Goal: Information Seeking & Learning: Learn about a topic

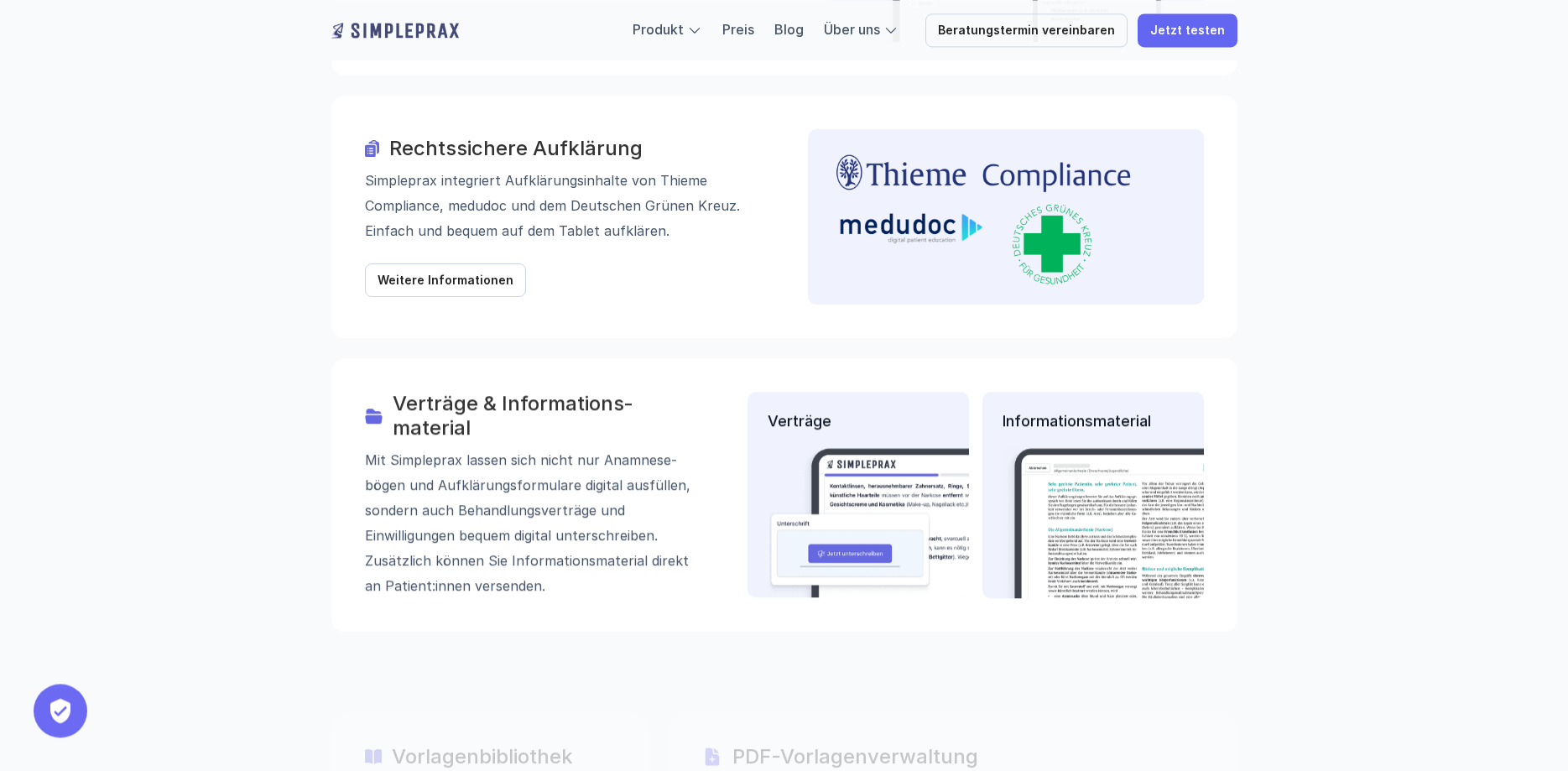
scroll to position [2226, 0]
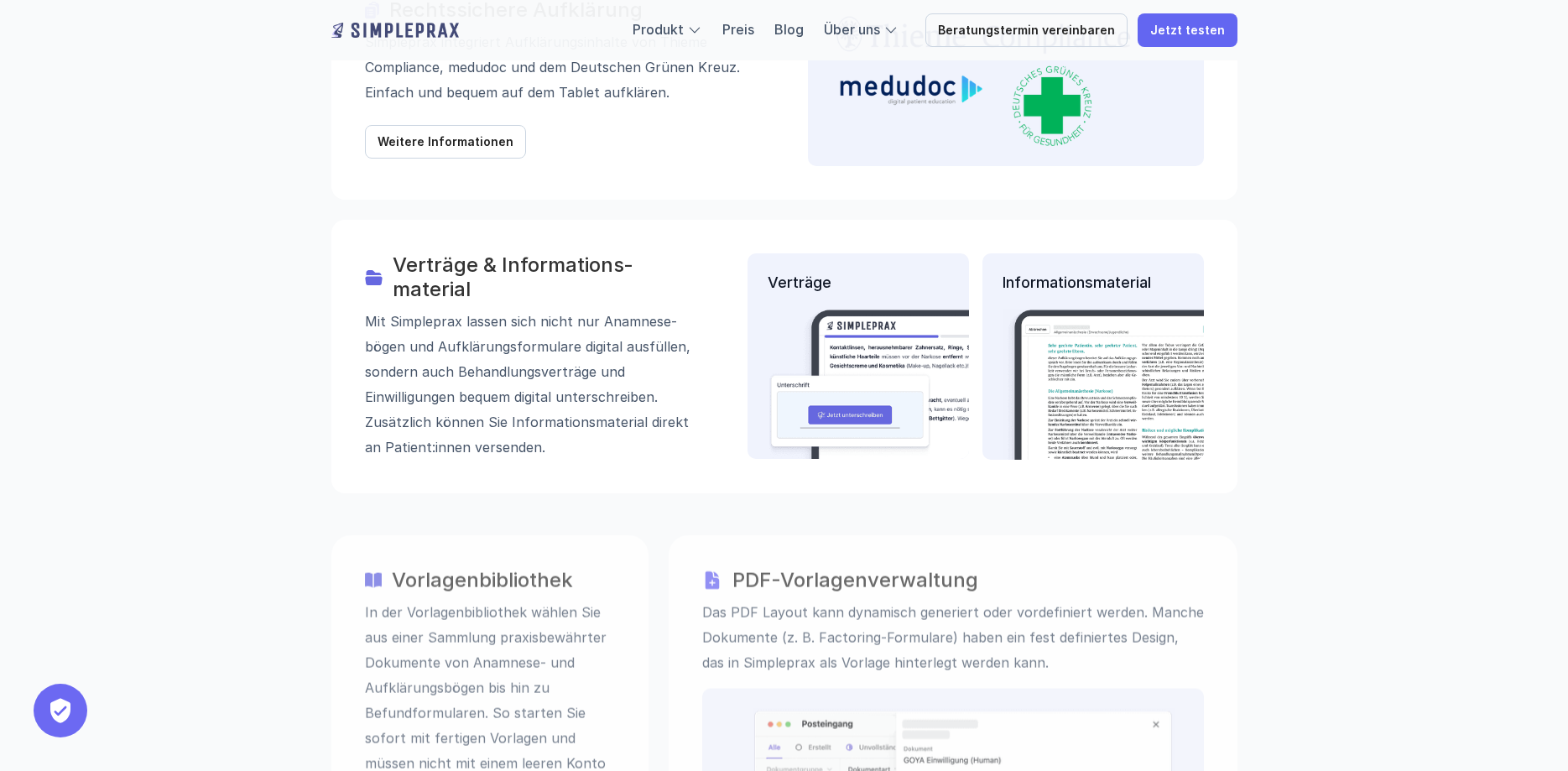
click at [859, 309] on img at bounding box center [917, 385] width 299 height 151
click at [1072, 309] on img at bounding box center [1128, 385] width 251 height 151
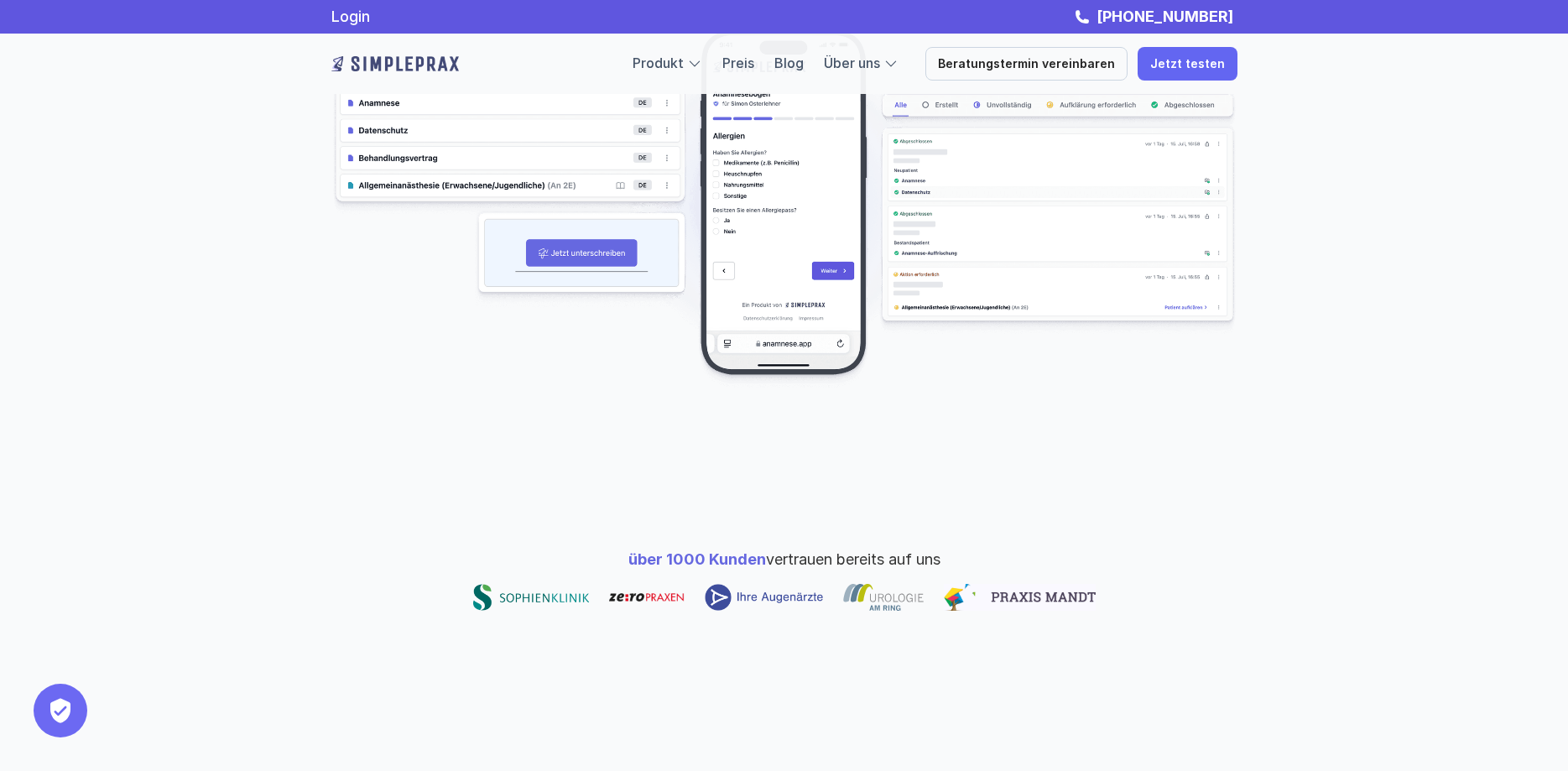
scroll to position [0, 0]
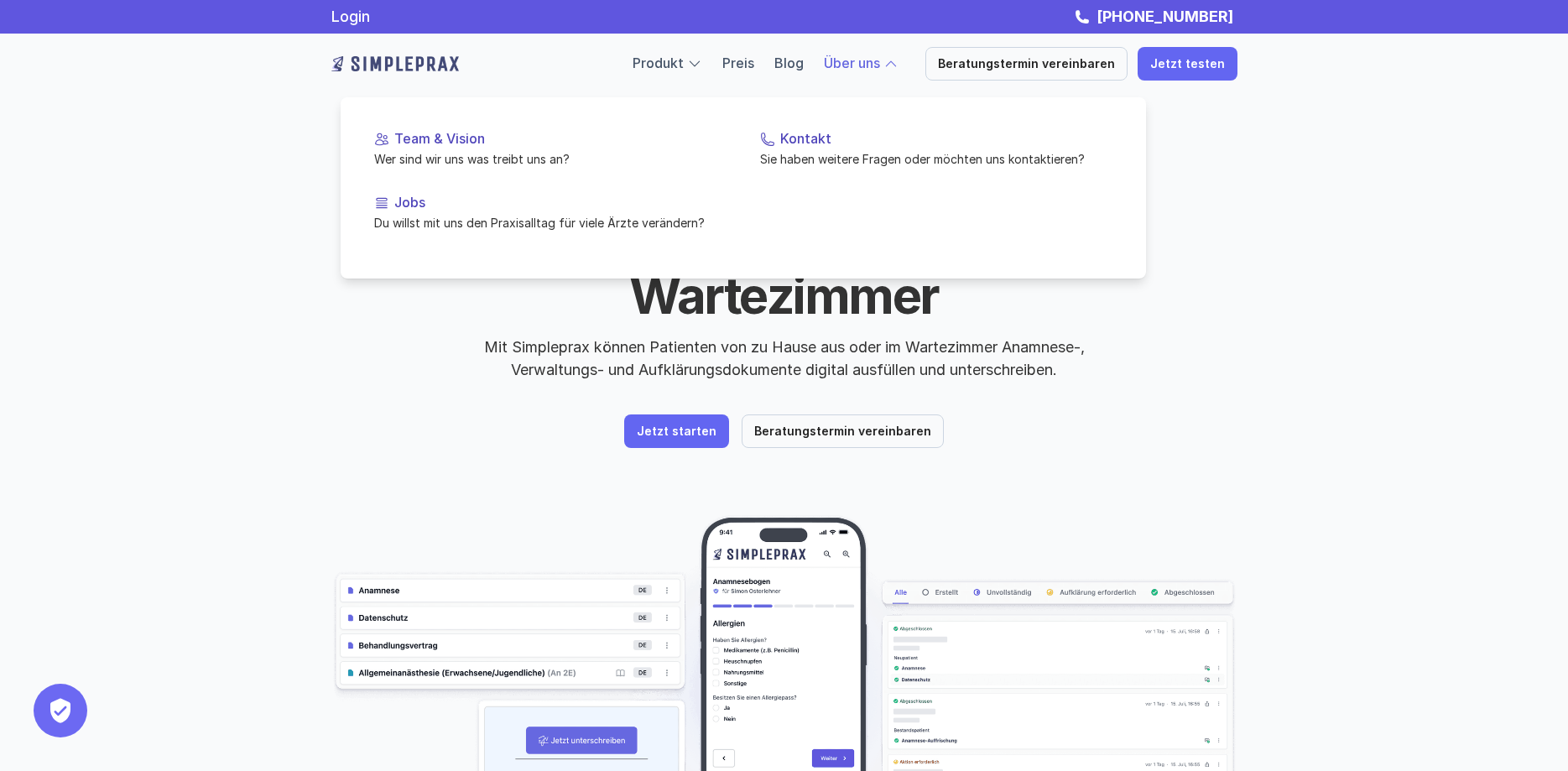
click at [861, 61] on link "Über uns" at bounding box center [852, 63] width 57 height 17
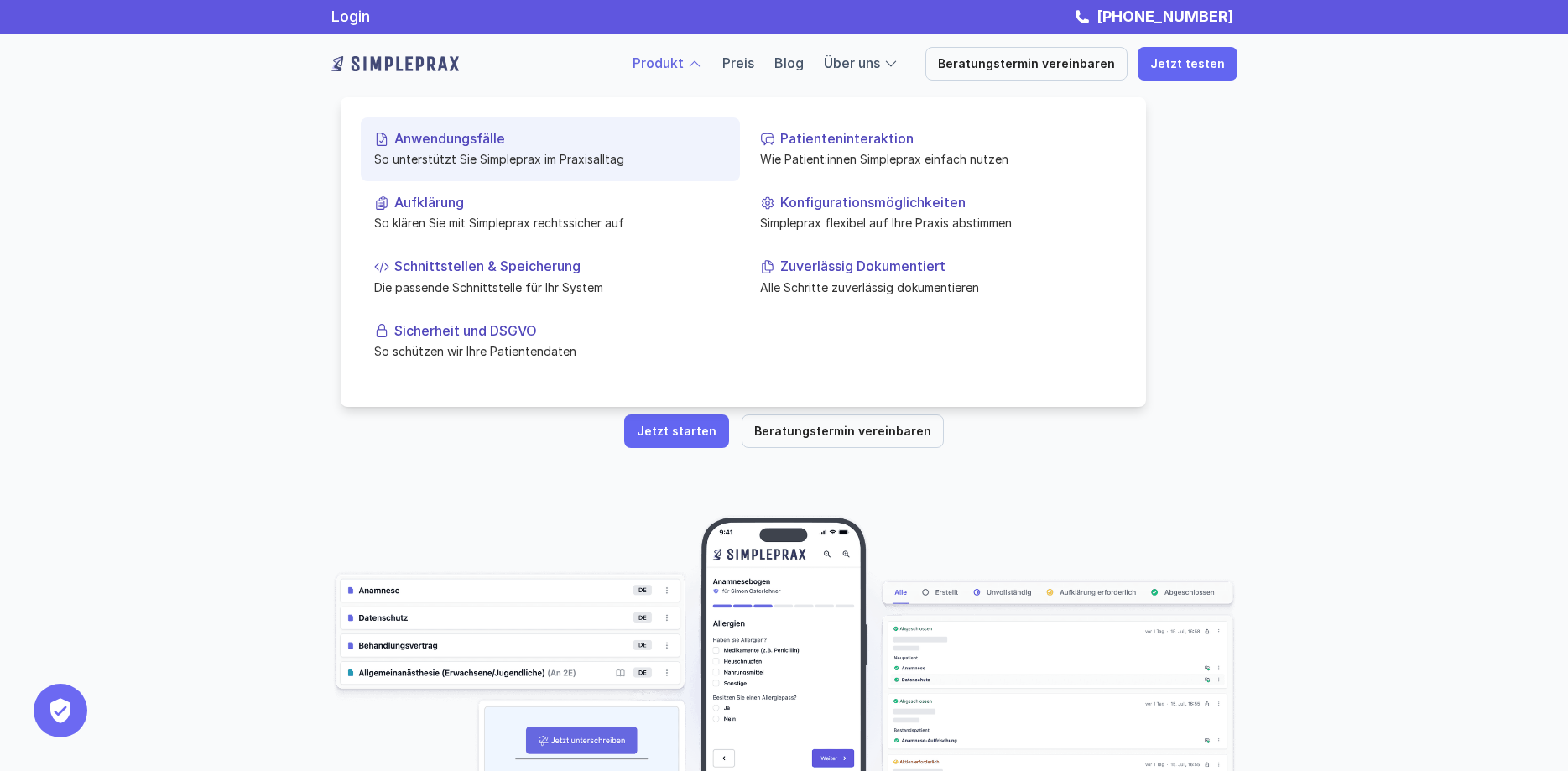
click at [558, 152] on p "So unterstützt Sie Simpleprax im Praxisalltag" at bounding box center [550, 159] width 352 height 18
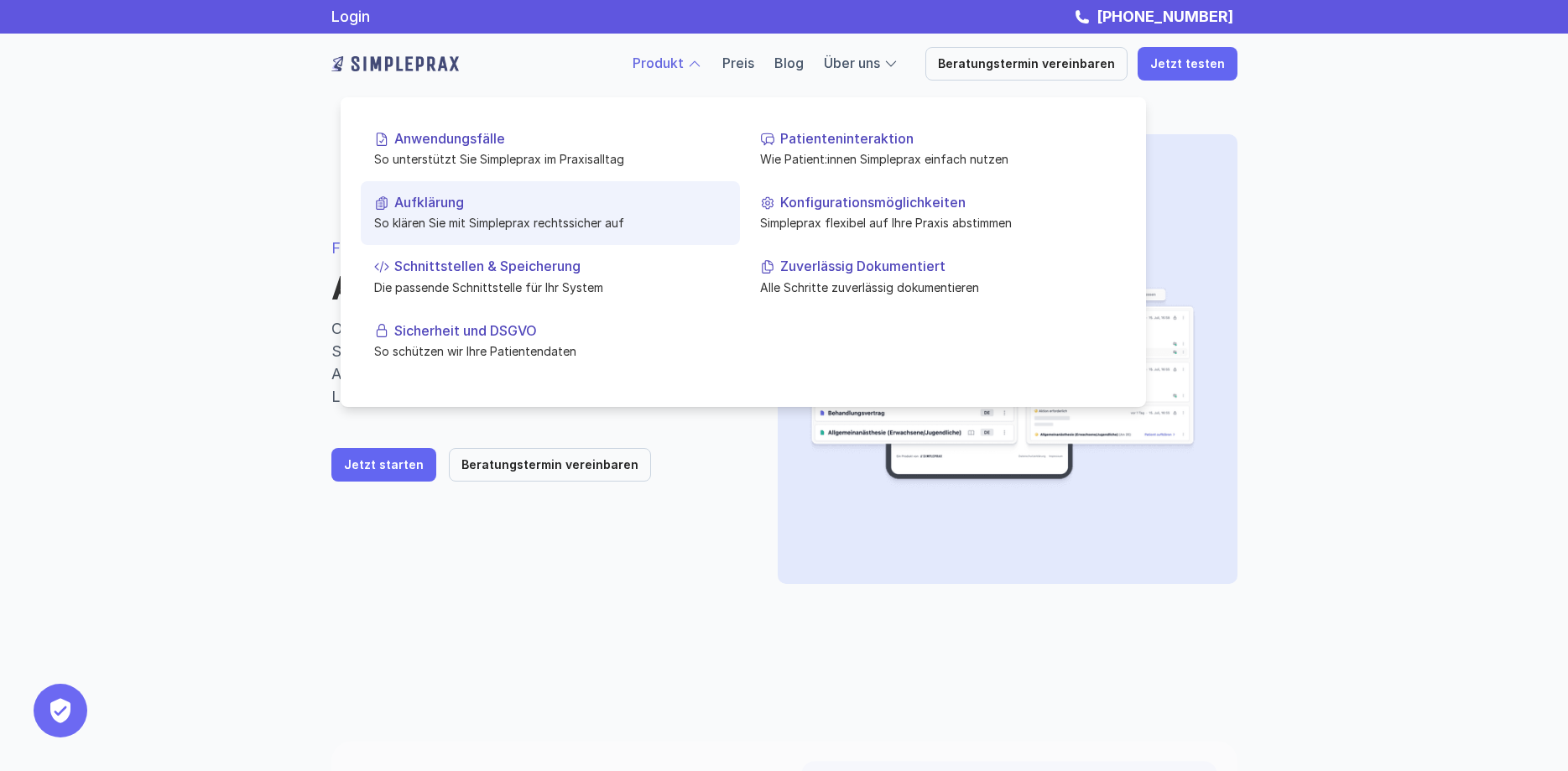
click at [538, 205] on p "Aufklärung" at bounding box center [560, 202] width 332 height 16
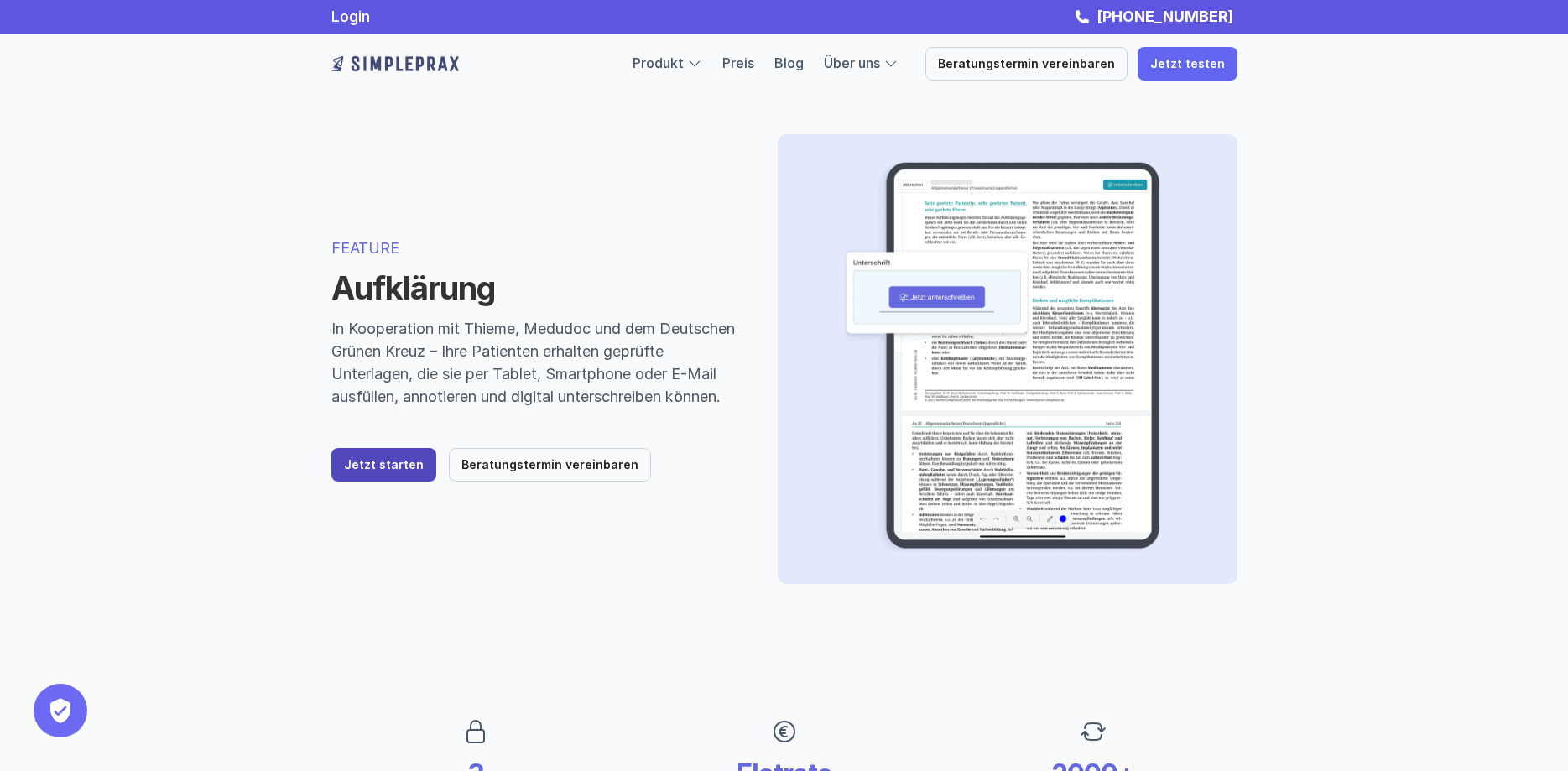
click at [377, 472] on p "Jetzt starten" at bounding box center [383, 465] width 79 height 14
